Goal: Manage account settings

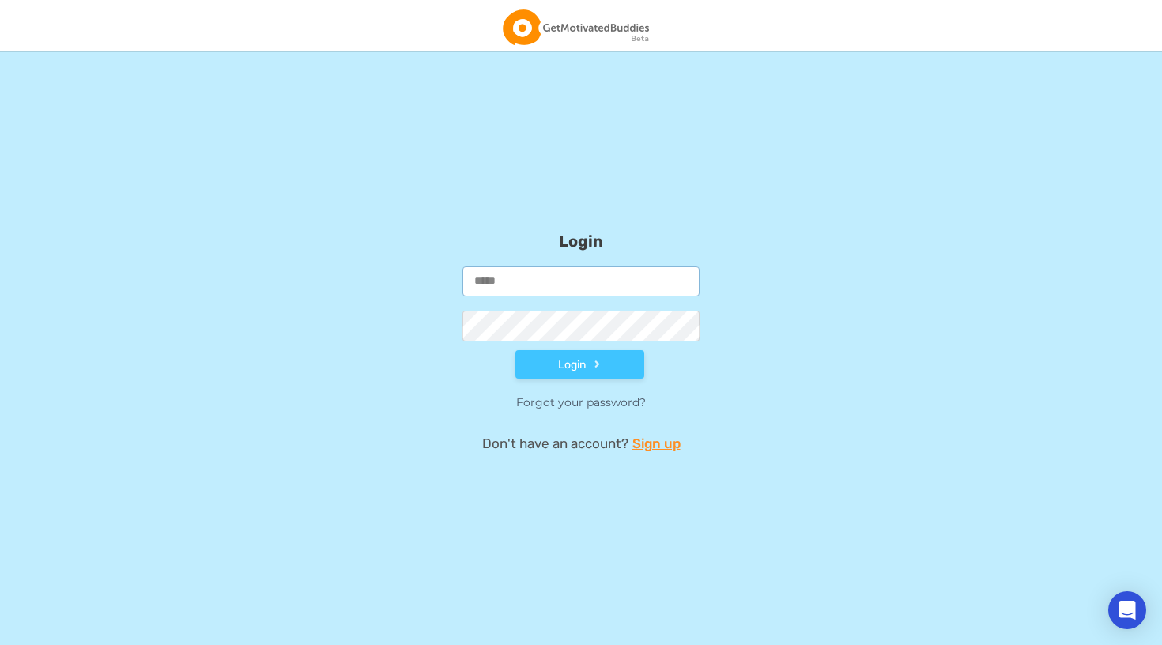
type input "**********"
click at [580, 365] on button "Login" at bounding box center [580, 364] width 129 height 28
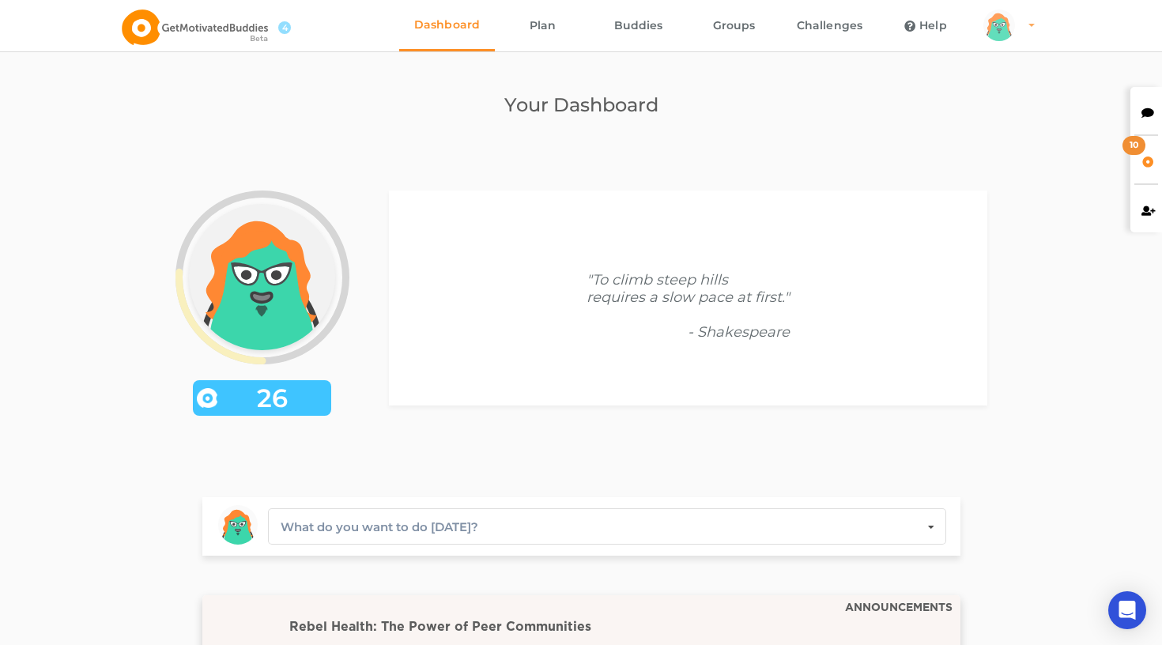
click at [1015, 23] on div "arms Created with Sketch. legs Created with Sketch. hairs/back/hair6 Created wi…" at bounding box center [1000, 25] width 32 height 32
click at [1012, 95] on link "Settings" at bounding box center [1028, 107] width 109 height 36
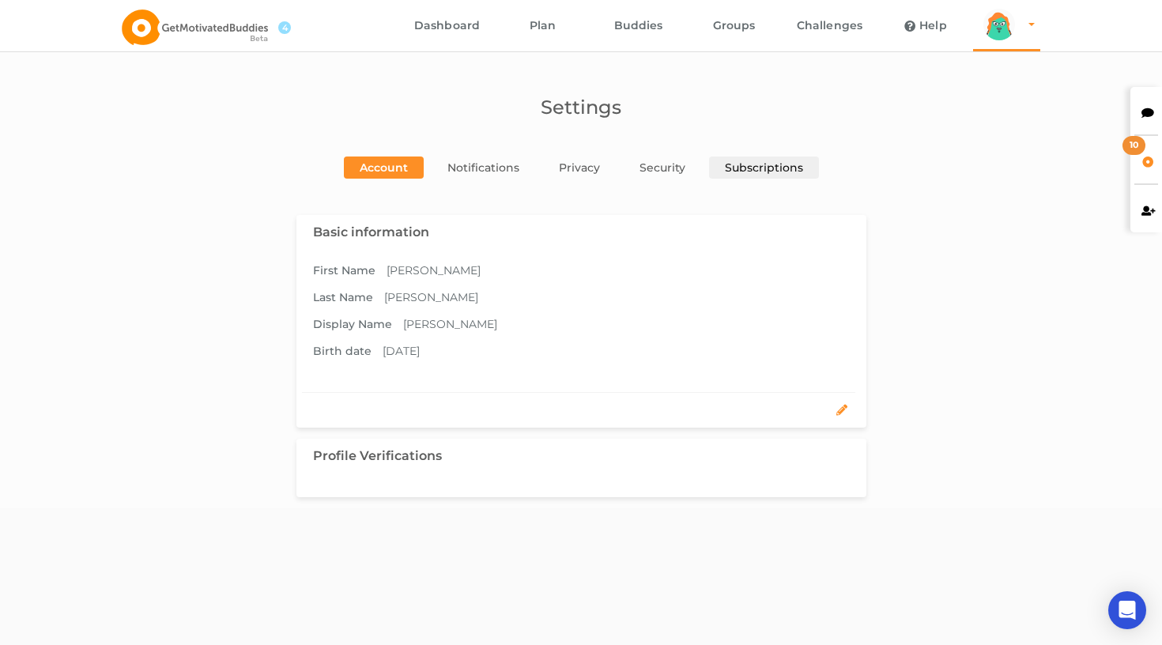
click at [759, 168] on link "Subscriptions" at bounding box center [764, 168] width 110 height 22
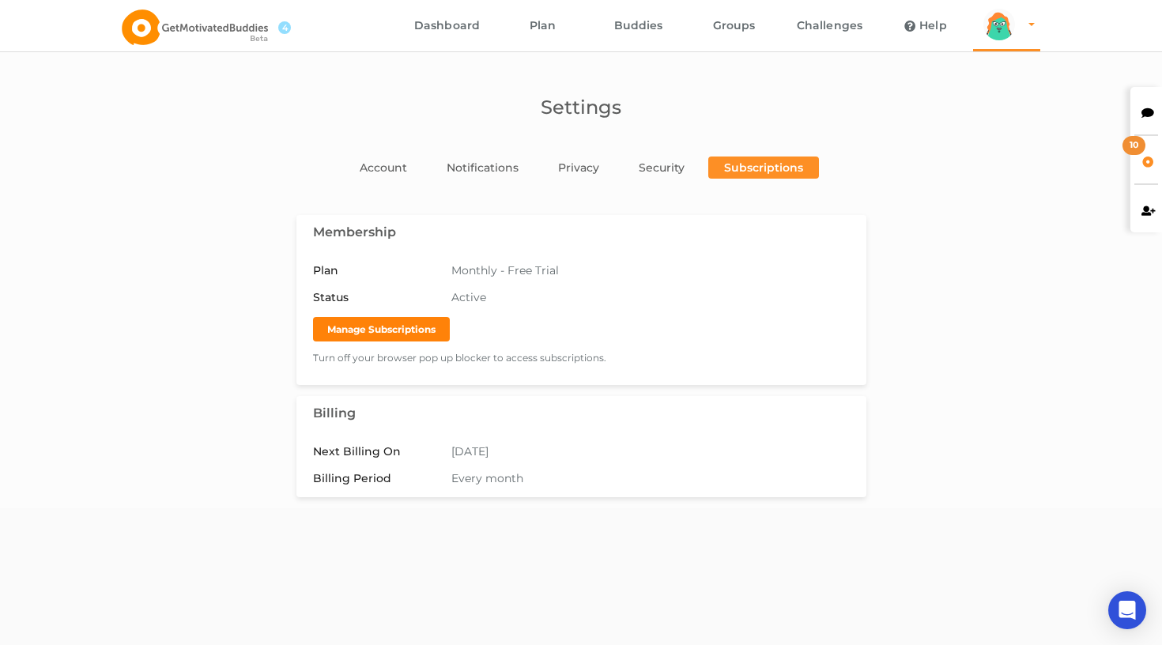
click at [367, 335] on button "Manage Subscriptions" at bounding box center [381, 329] width 137 height 25
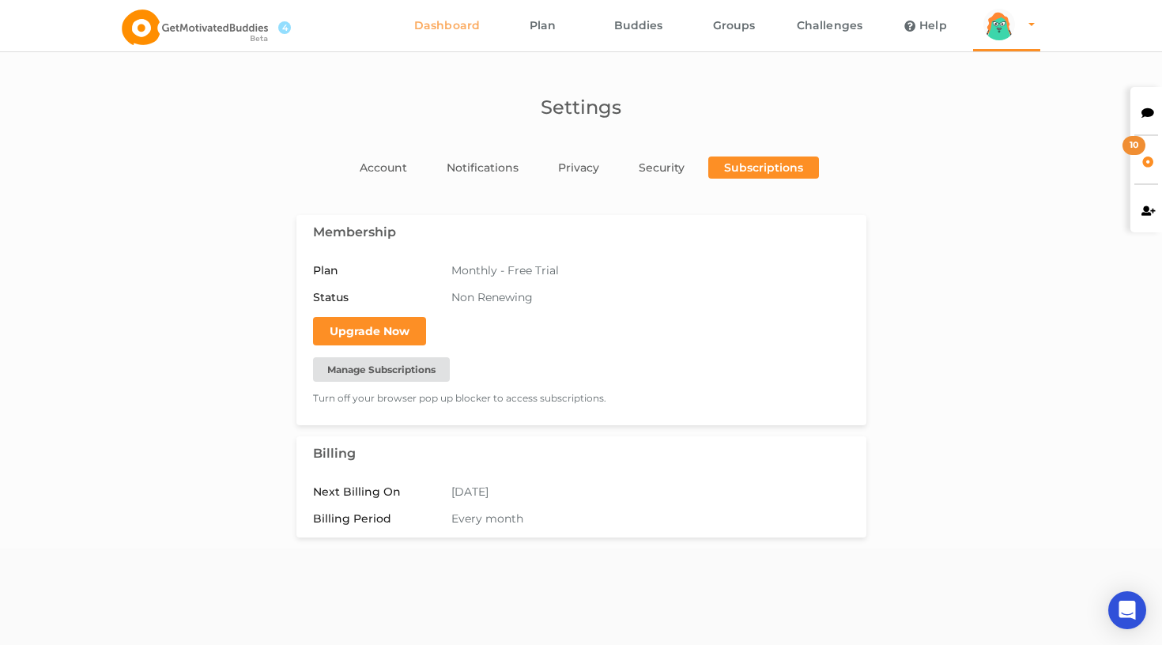
click at [432, 15] on link "Dashboard" at bounding box center [447, 25] width 96 height 51
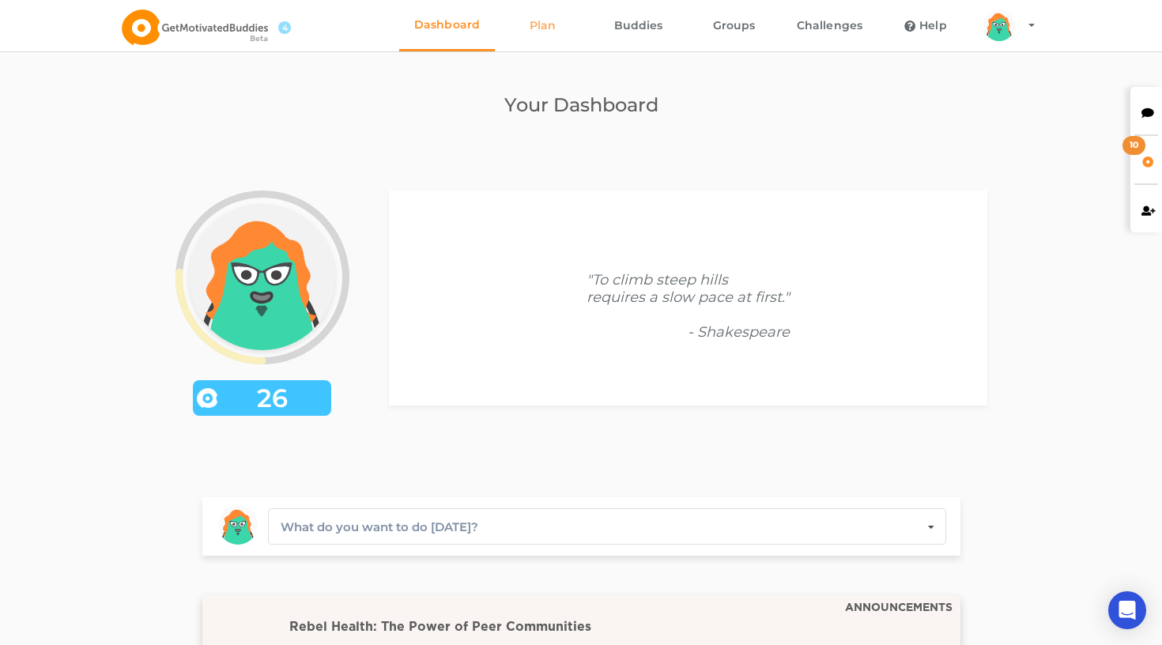
click at [539, 36] on link "Plan" at bounding box center [543, 25] width 96 height 51
